Goal: Task Accomplishment & Management: Manage account settings

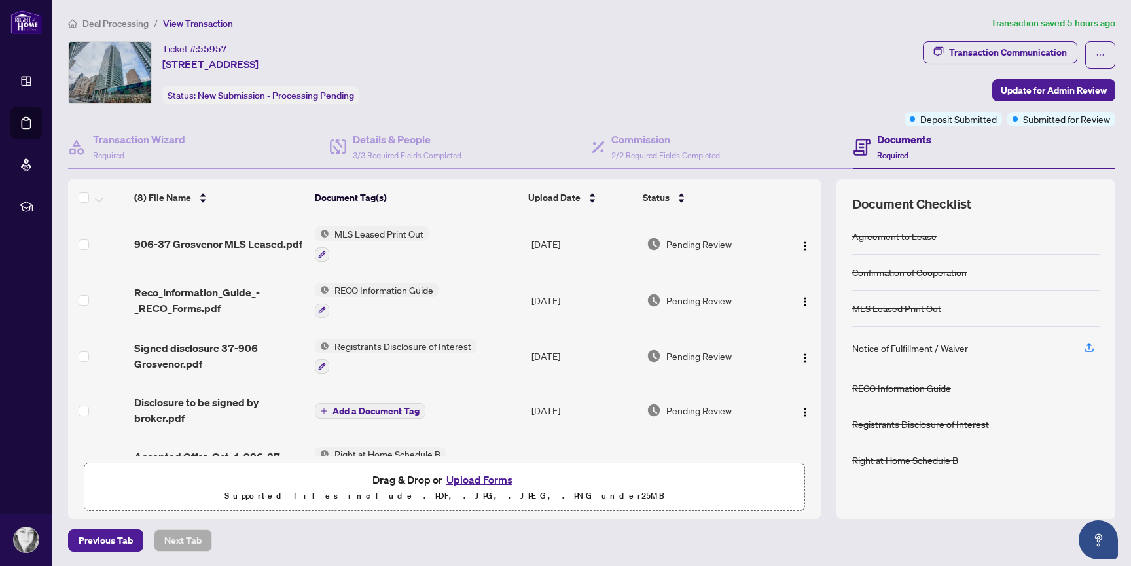
scroll to position [191, 0]
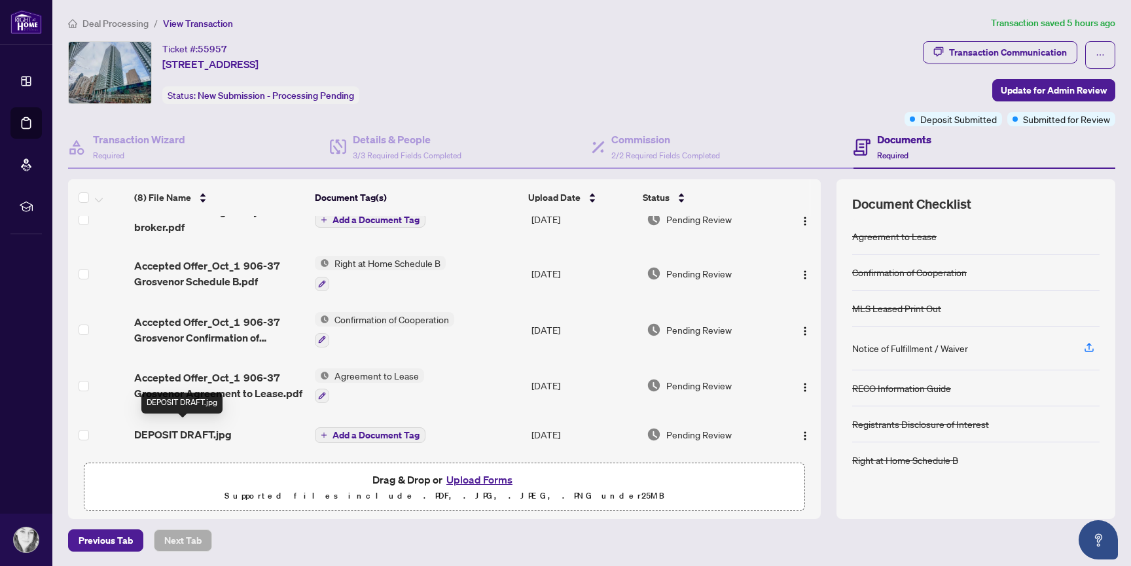
click at [205, 432] on span "DEPOSIT DRAFT.jpg" at bounding box center [183, 435] width 98 height 16
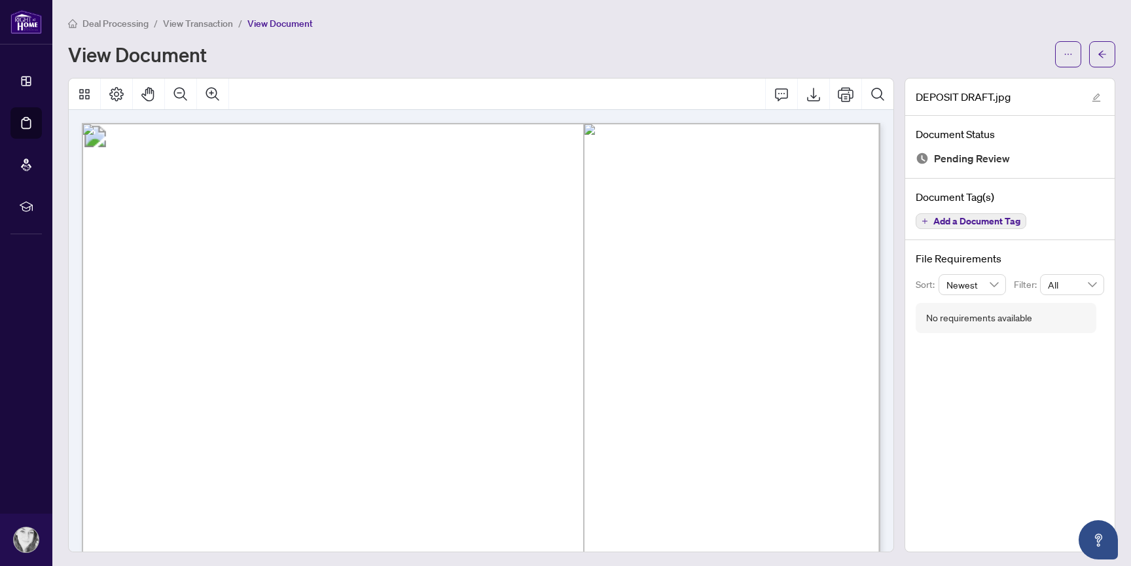
click at [949, 449] on div "DEPOSIT DRAFT.jpg Document Status Pending Review Document Tag(s) Add a Document…" at bounding box center [1010, 315] width 211 height 475
click at [1115, 60] on button "button" at bounding box center [1102, 54] width 26 height 26
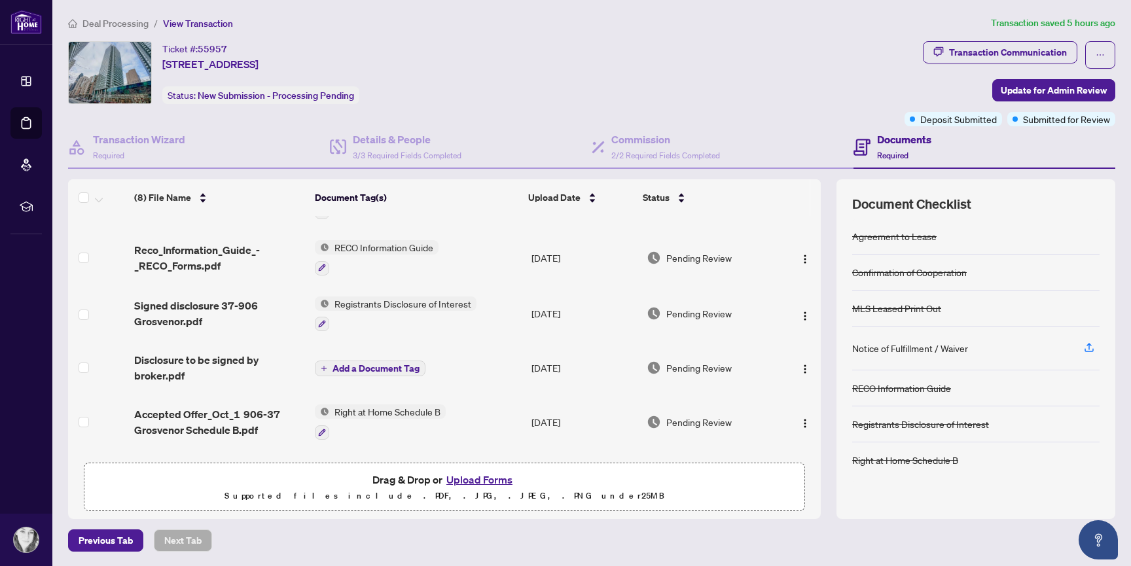
scroll to position [191, 0]
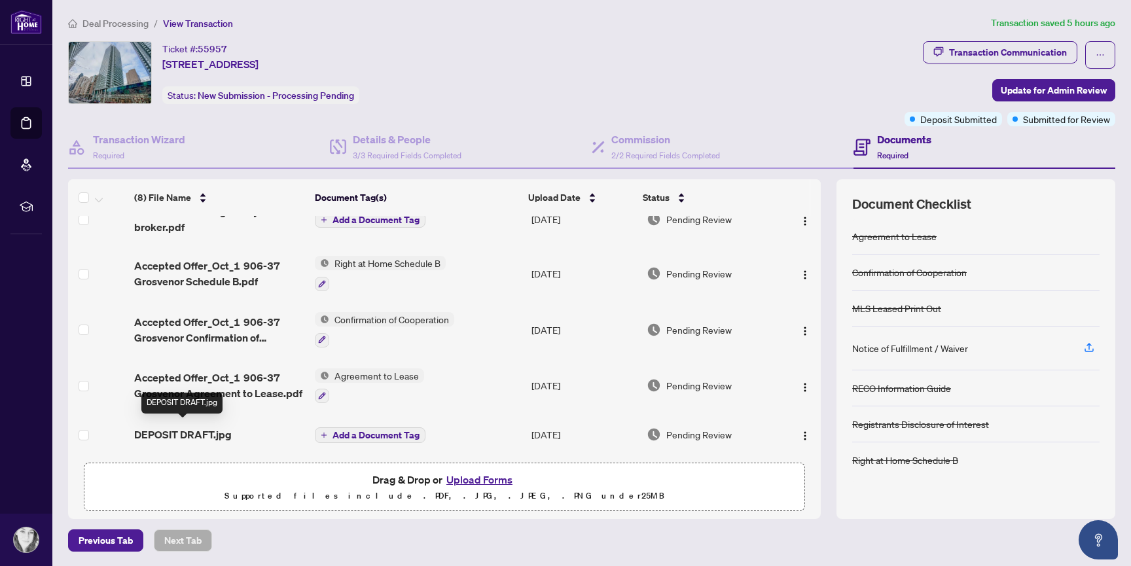
click at [168, 433] on span "DEPOSIT DRAFT.jpg" at bounding box center [183, 435] width 98 height 16
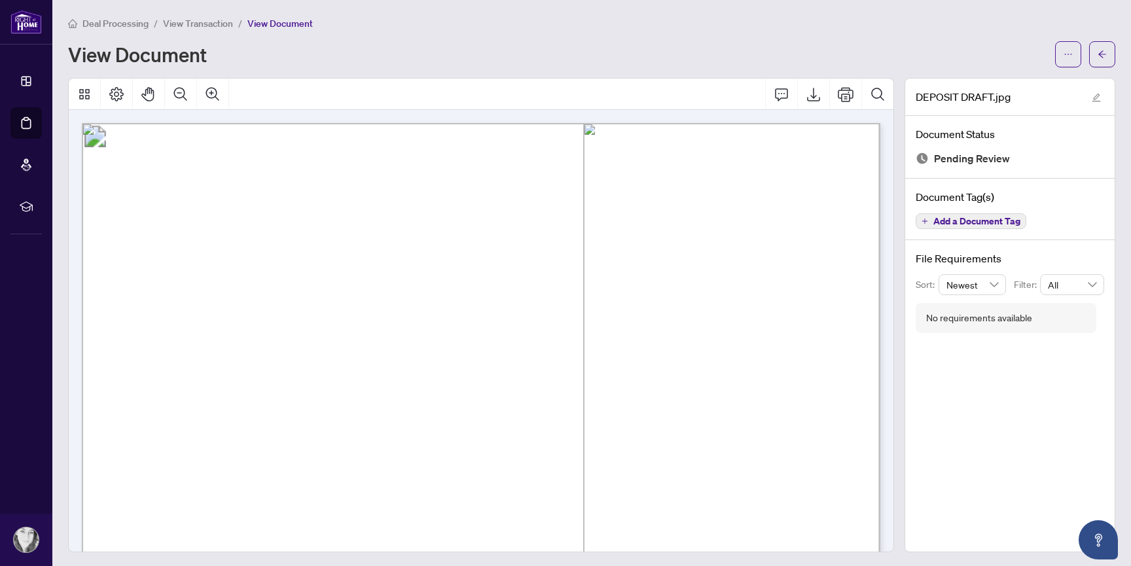
click at [206, 22] on span "View Transaction" at bounding box center [198, 24] width 70 height 12
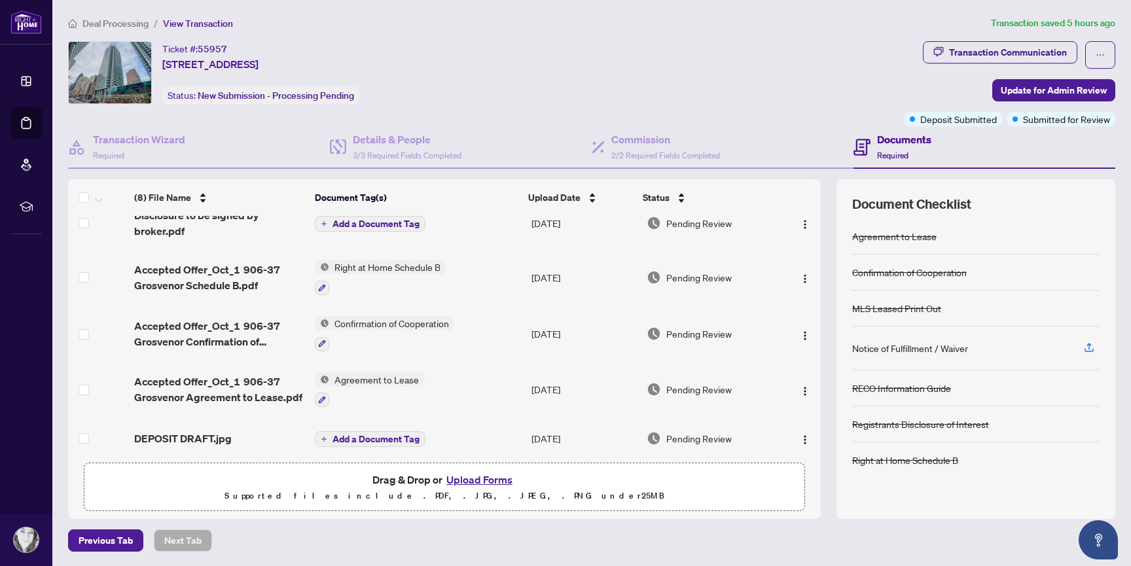
scroll to position [191, 0]
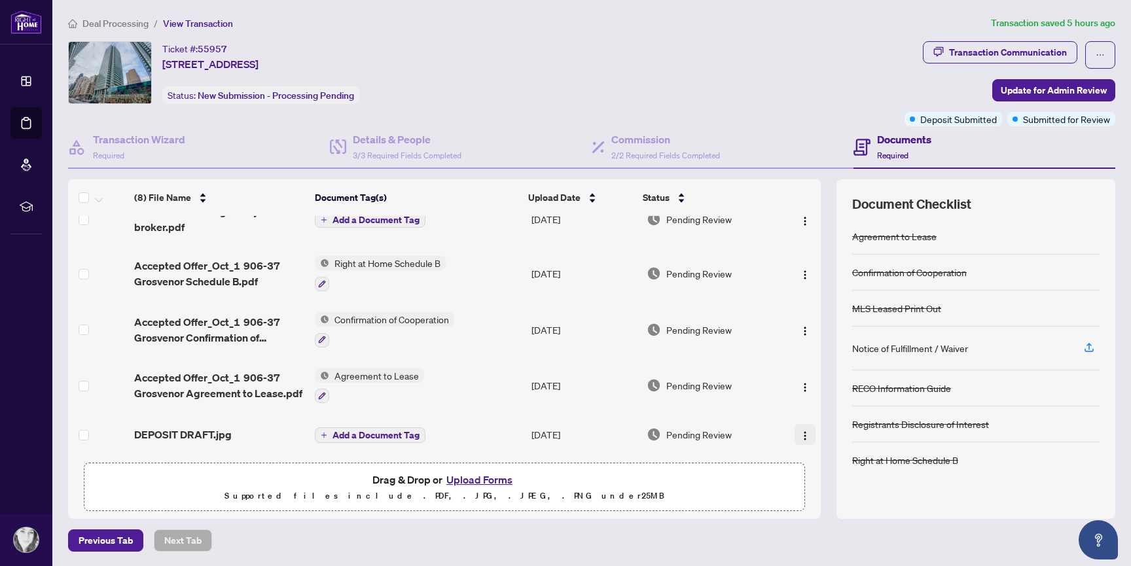
click at [805, 431] on img "button" at bounding box center [805, 436] width 10 height 10
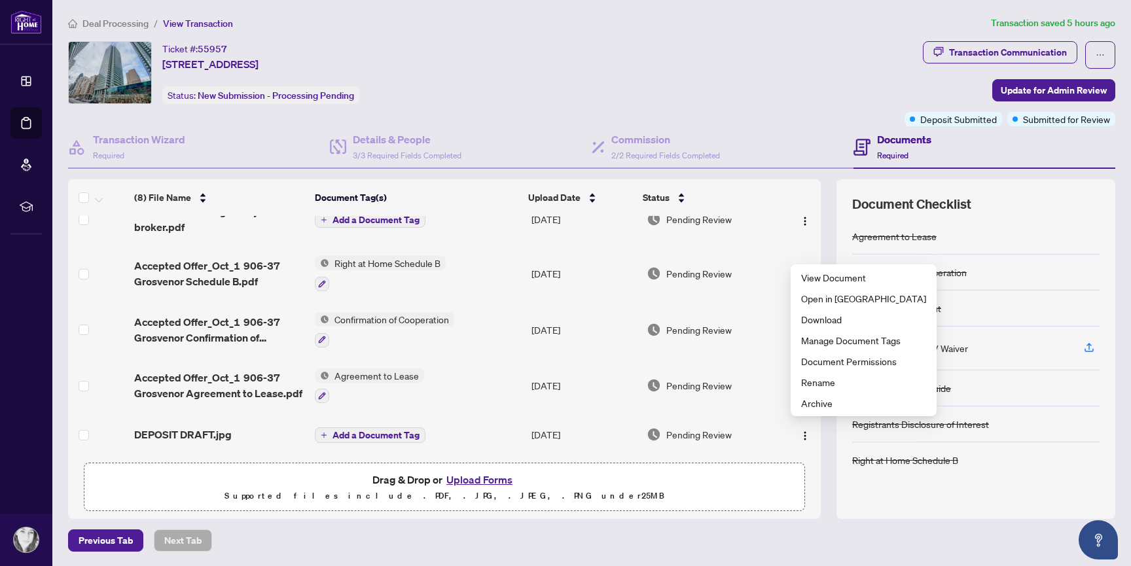
click at [159, 436] on span "DEPOSIT DRAFT.jpg" at bounding box center [183, 435] width 98 height 16
